Goal: Use online tool/utility

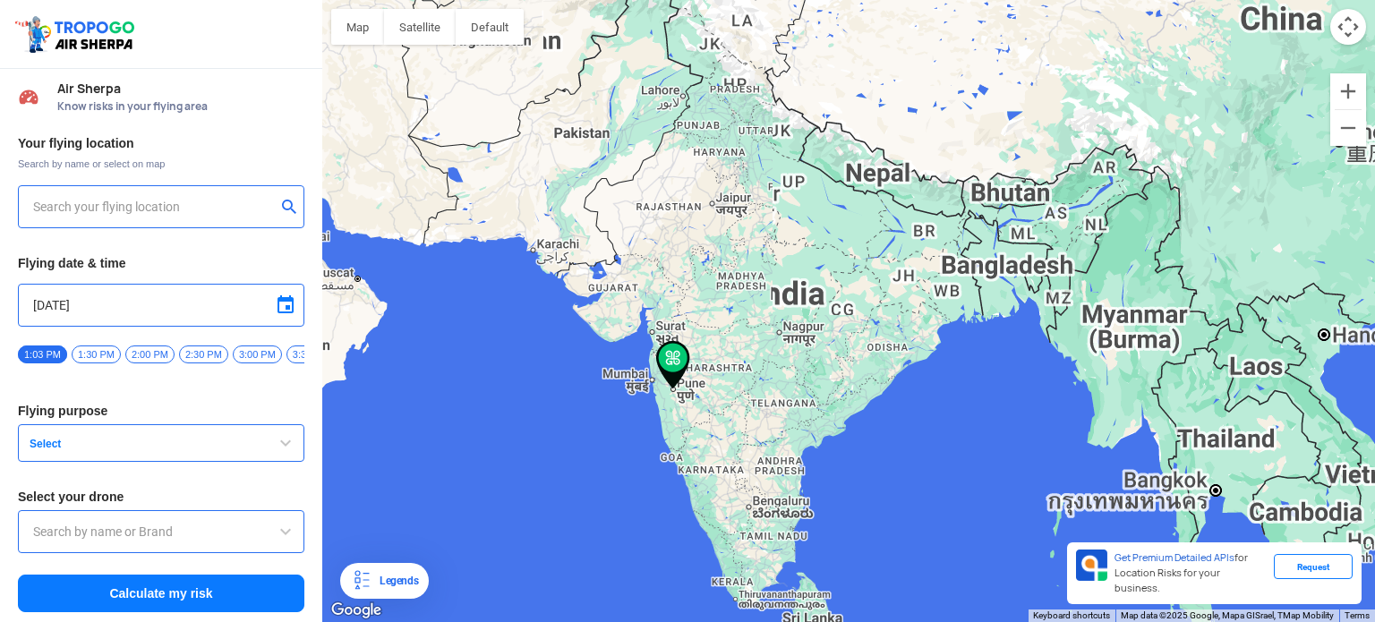
type input "[PERSON_NAME][GEOGRAPHIC_DATA], [GEOGRAPHIC_DATA]"
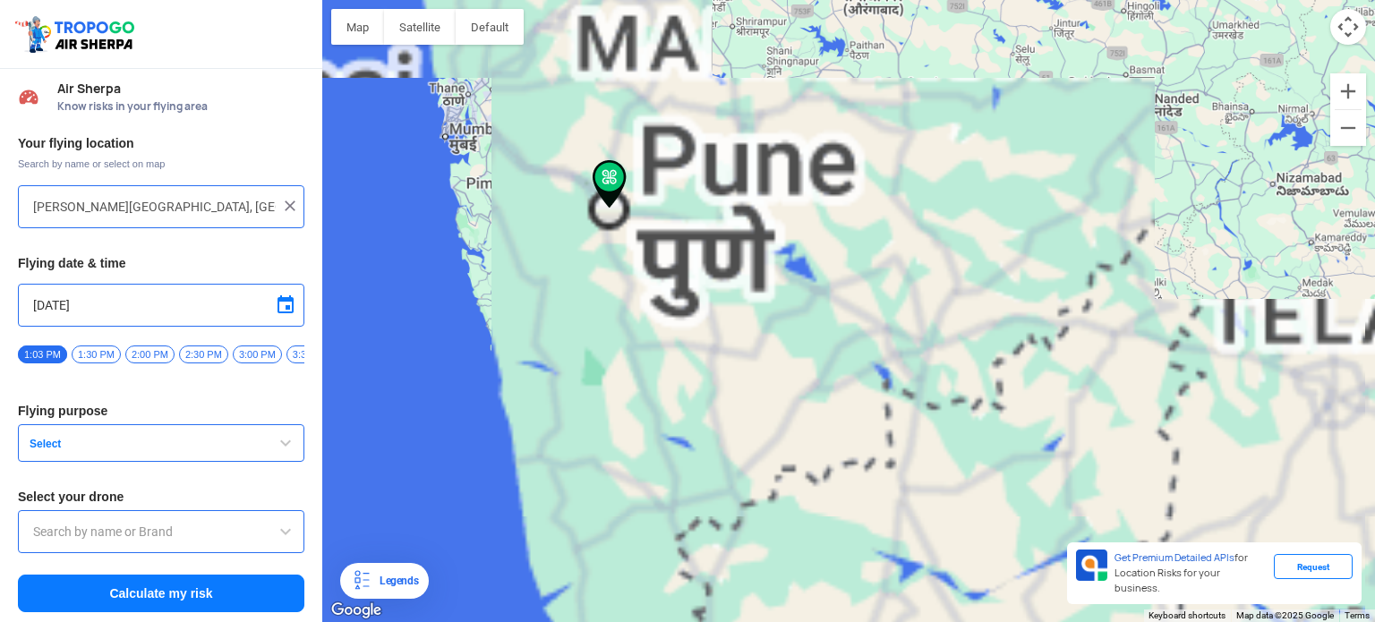
drag, startPoint x: 619, startPoint y: 397, endPoint x: 1221, endPoint y: 153, distance: 649.8
click at [1221, 153] on div "To navigate, press the arrow keys." at bounding box center [848, 311] width 1053 height 622
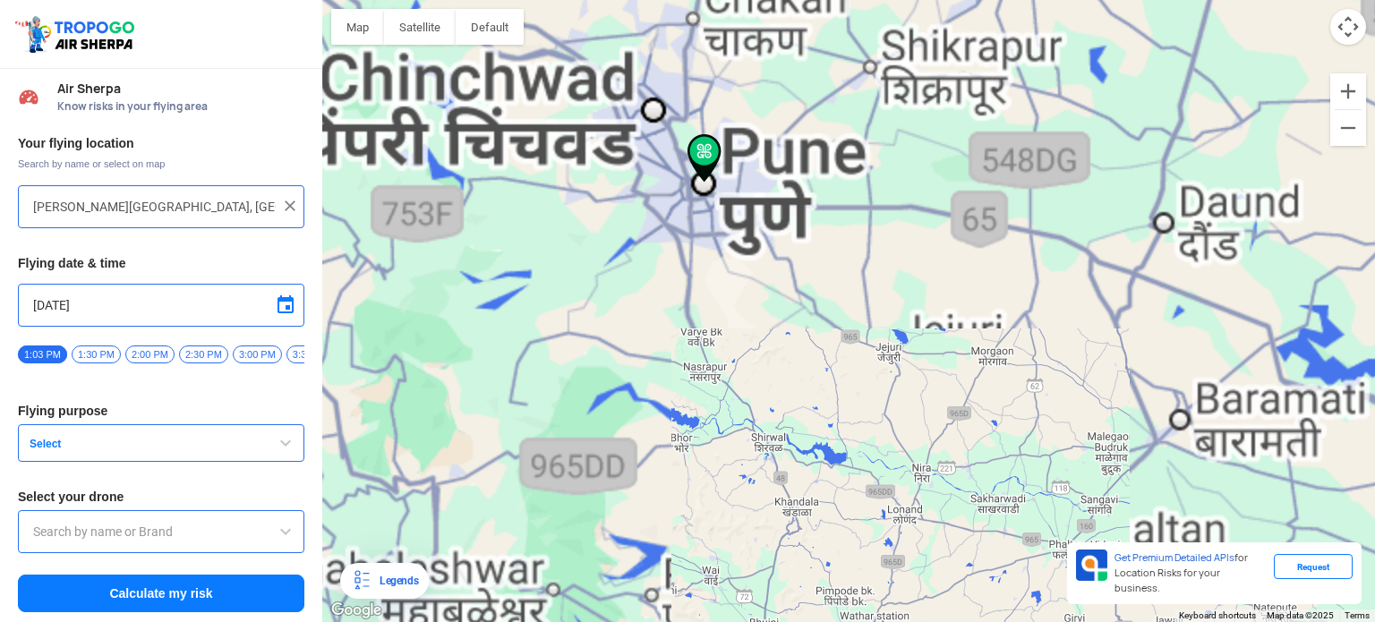
drag, startPoint x: 652, startPoint y: 210, endPoint x: 781, endPoint y: 525, distance: 340.8
click at [798, 593] on div "To navigate, press the arrow keys." at bounding box center [848, 311] width 1053 height 622
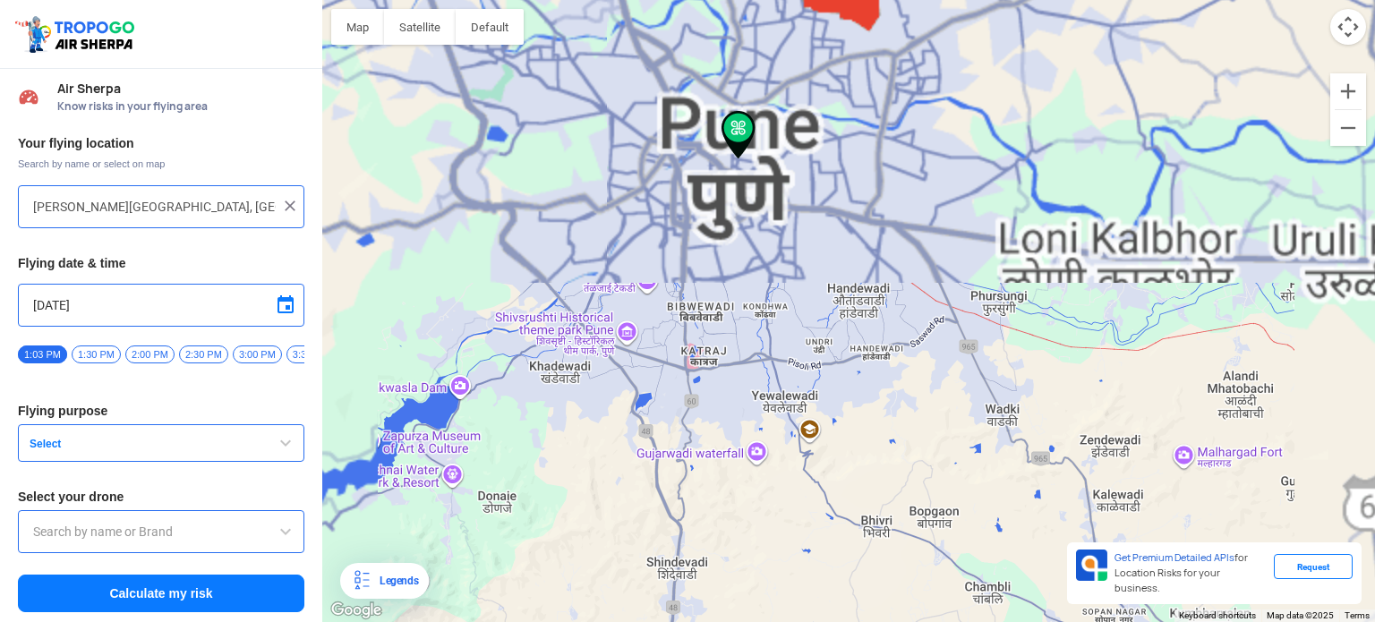
drag, startPoint x: 753, startPoint y: 179, endPoint x: 816, endPoint y: 619, distance: 445.0
click at [798, 621] on html "Location Risk Score Air Sherpa Know risks in your flying area Your flying locat…" at bounding box center [687, 311] width 1375 height 622
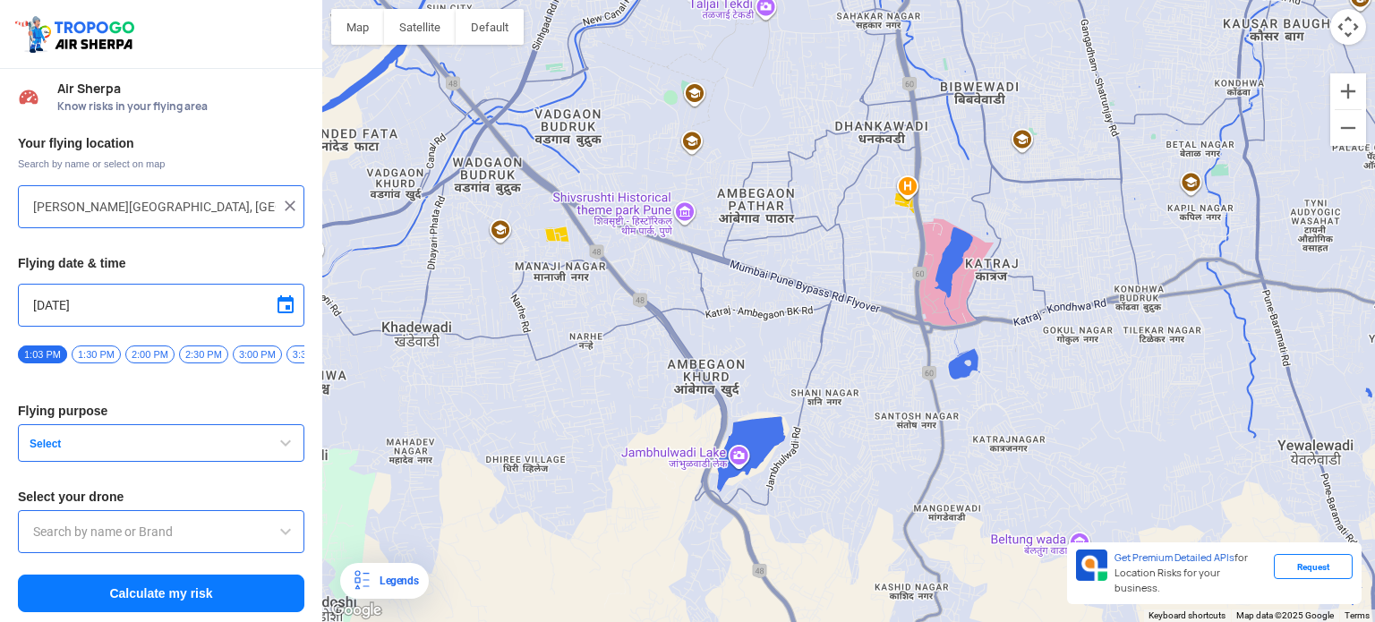
drag, startPoint x: 751, startPoint y: 289, endPoint x: 1019, endPoint y: 476, distance: 326.6
click at [1019, 476] on div "To navigate, press the arrow keys." at bounding box center [848, 311] width 1053 height 622
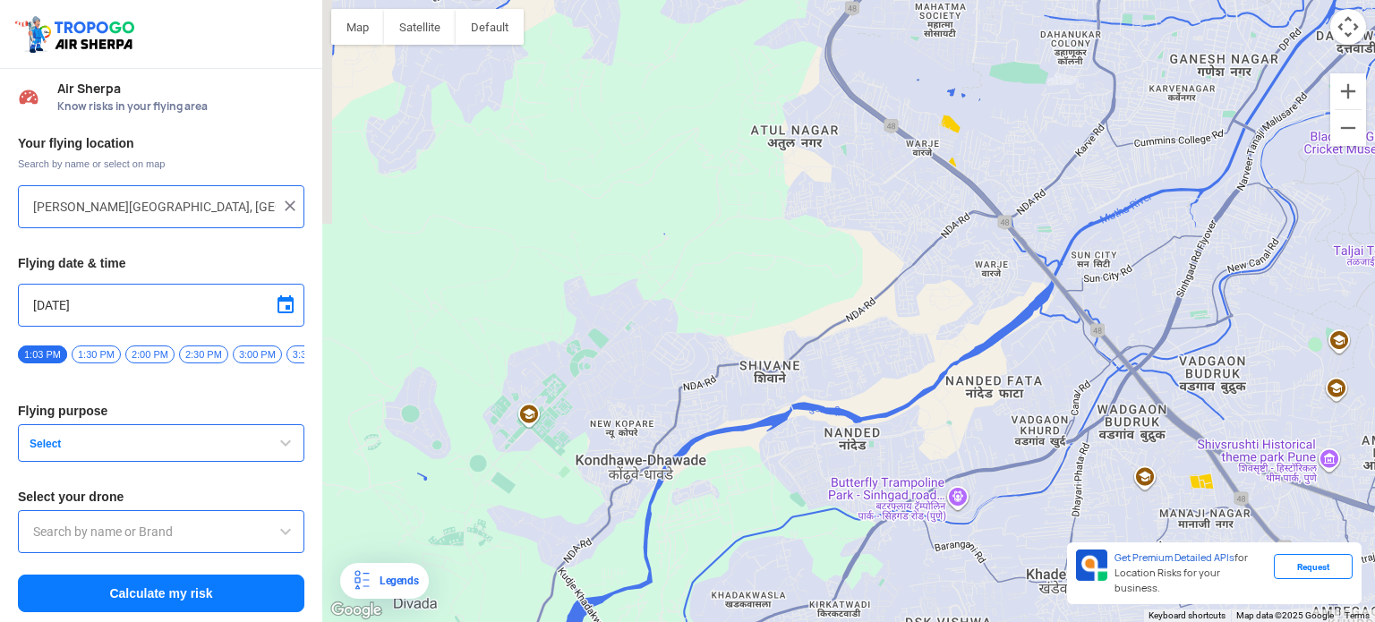
drag, startPoint x: 690, startPoint y: 210, endPoint x: 1326, endPoint y: 452, distance: 680.0
click at [1326, 452] on div "To navigate, press the arrow keys." at bounding box center [848, 311] width 1053 height 622
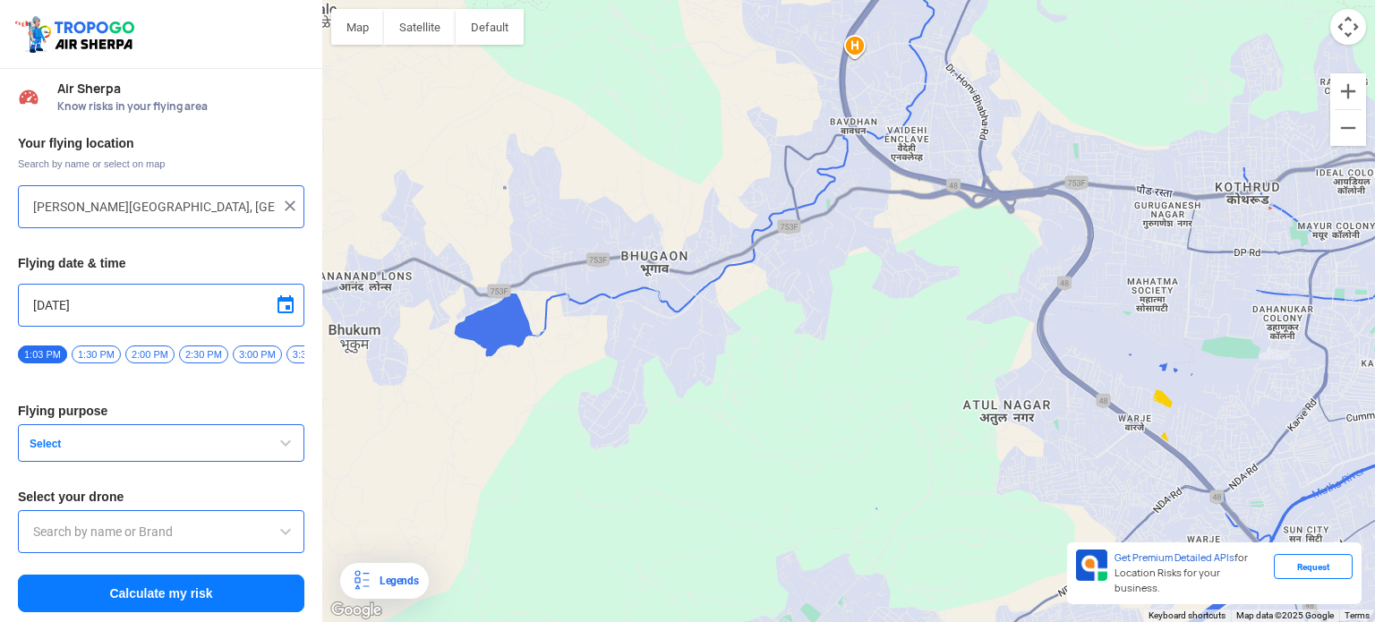
drag, startPoint x: 745, startPoint y: 250, endPoint x: 957, endPoint y: 525, distance: 347.2
click at [957, 525] on div "To navigate, press the arrow keys." at bounding box center [848, 311] width 1053 height 622
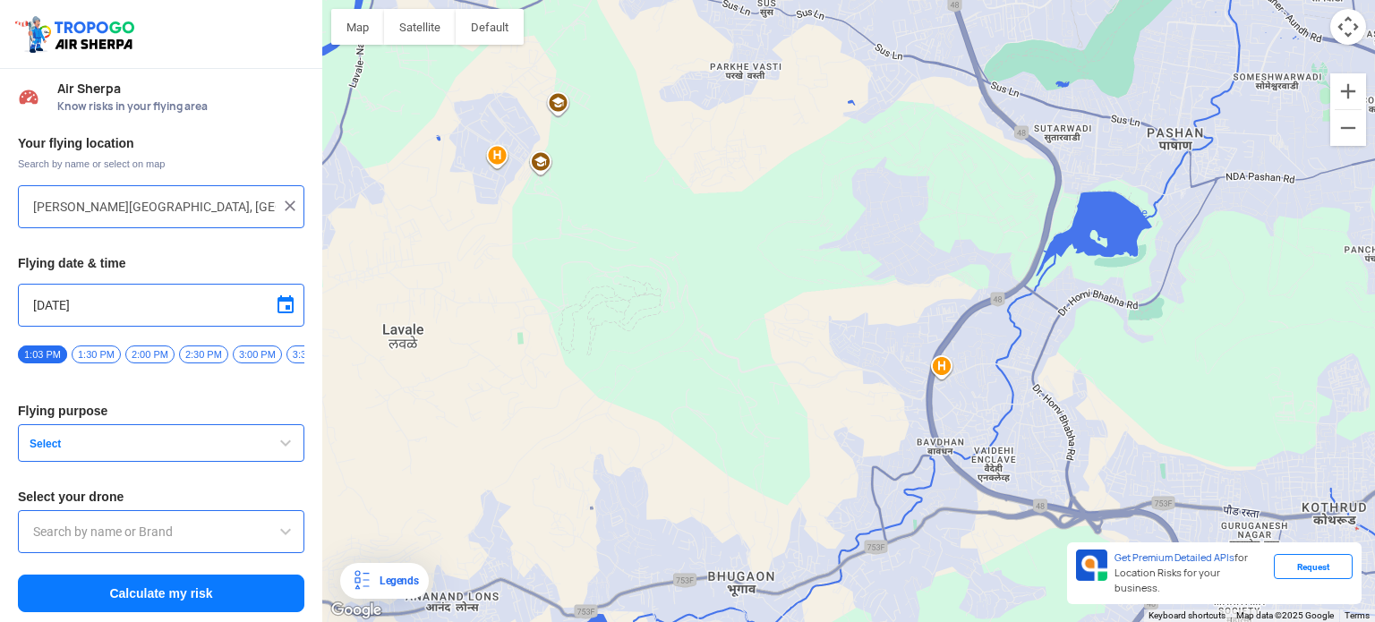
drag, startPoint x: 762, startPoint y: 246, endPoint x: 826, endPoint y: 565, distance: 325.1
click at [843, 575] on div "To navigate, press the arrow keys." at bounding box center [848, 311] width 1053 height 622
